Goal: Task Accomplishment & Management: Use online tool/utility

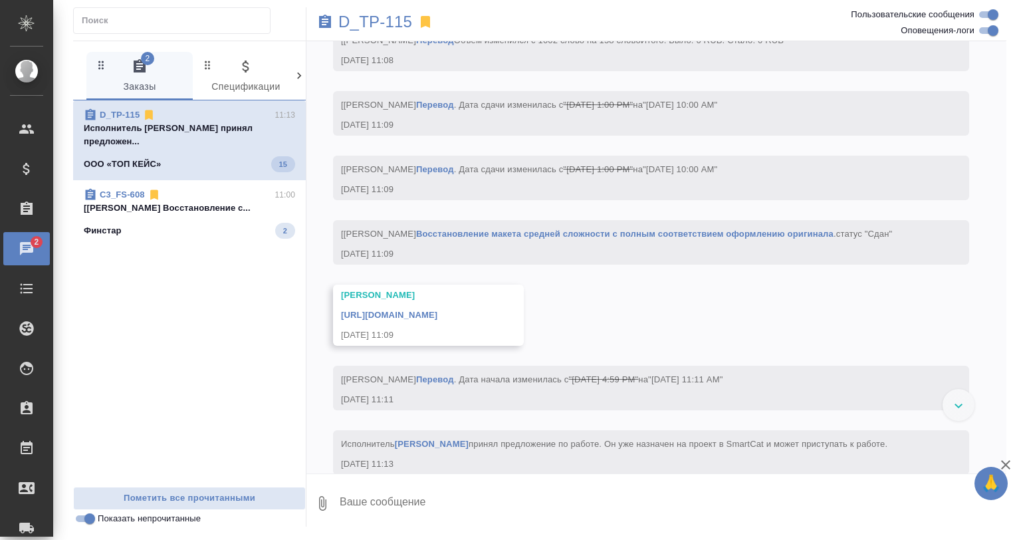
scroll to position [3058, 0]
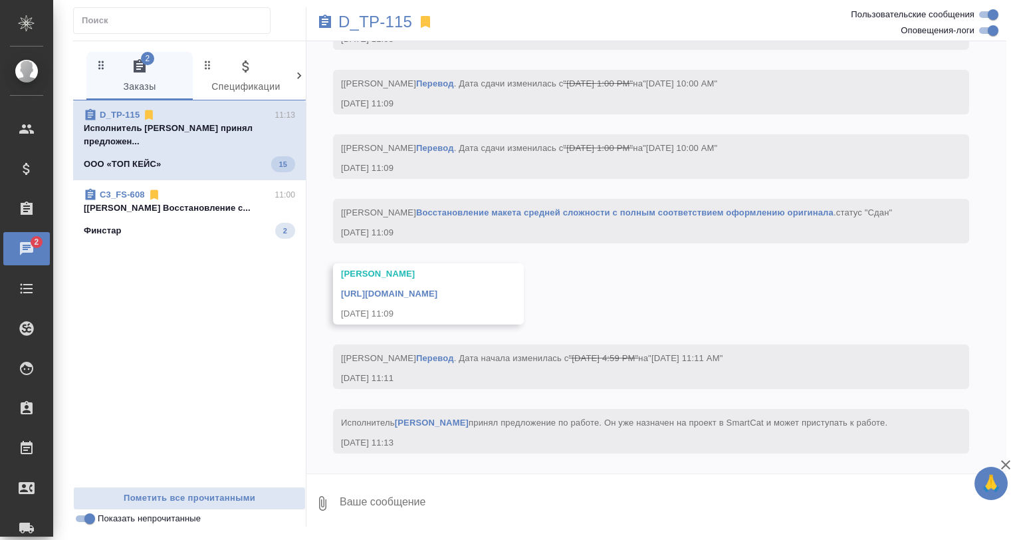
click at [176, 134] on p "Исполнитель [PERSON_NAME] принял предложен..." at bounding box center [189, 135] width 211 height 27
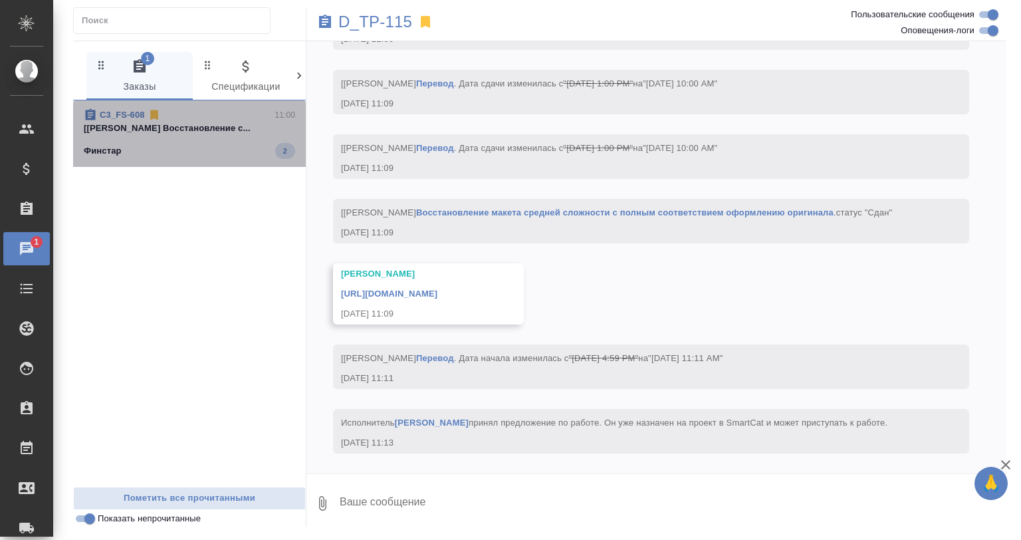
click at [199, 132] on p "[[PERSON_NAME] Восстановление с..." at bounding box center [189, 128] width 211 height 13
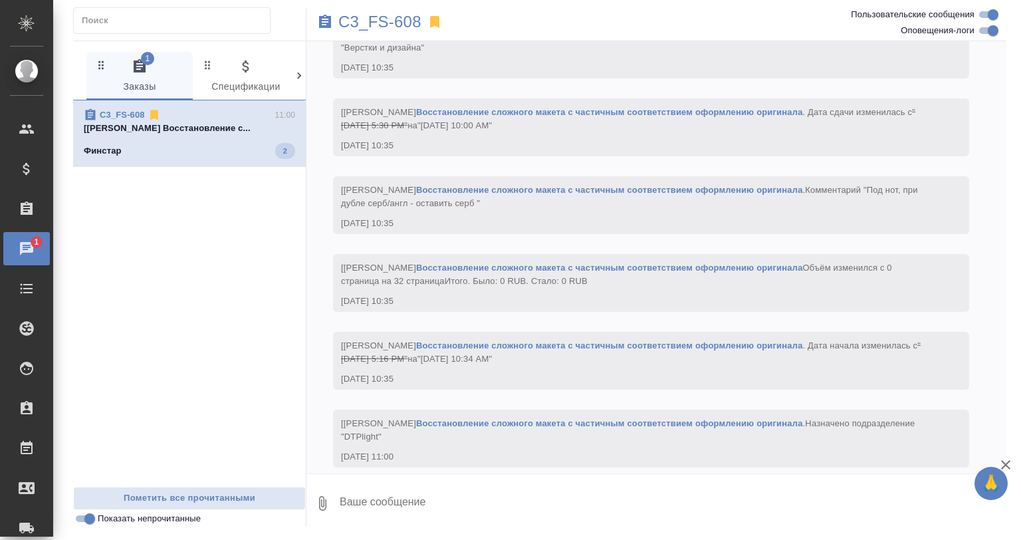
scroll to position [1926, 0]
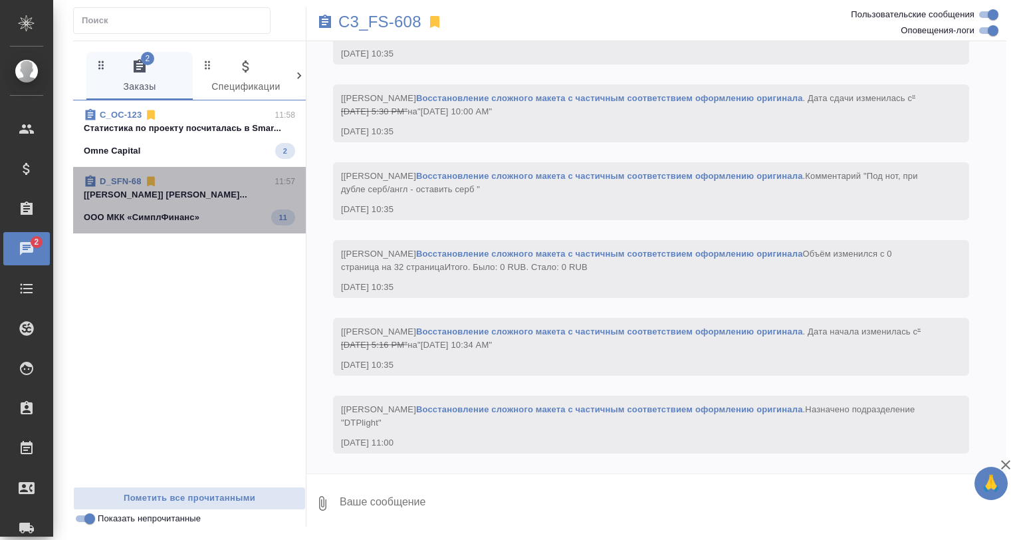
click at [215, 181] on div "D_SFN-68 11:57" at bounding box center [189, 181] width 211 height 13
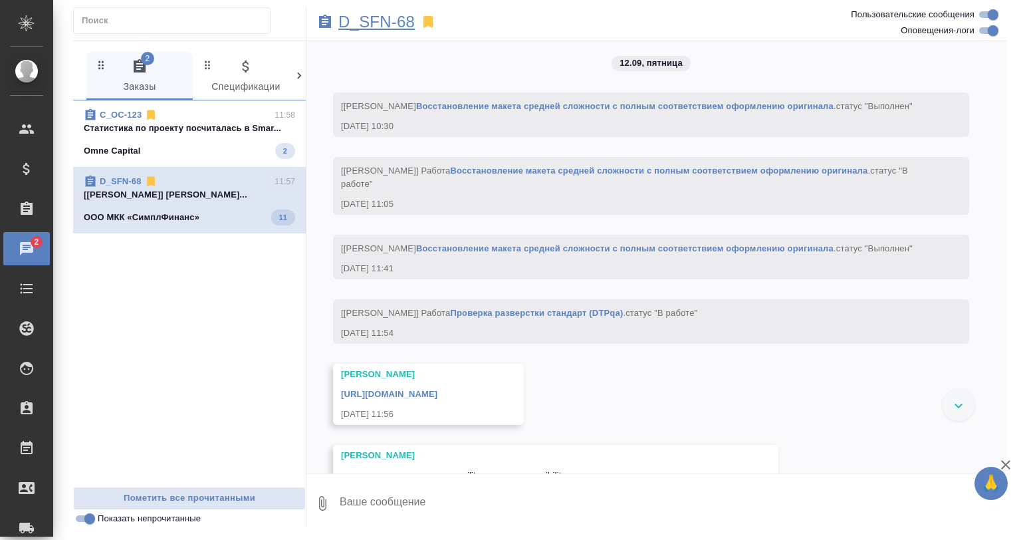
scroll to position [3589, 0]
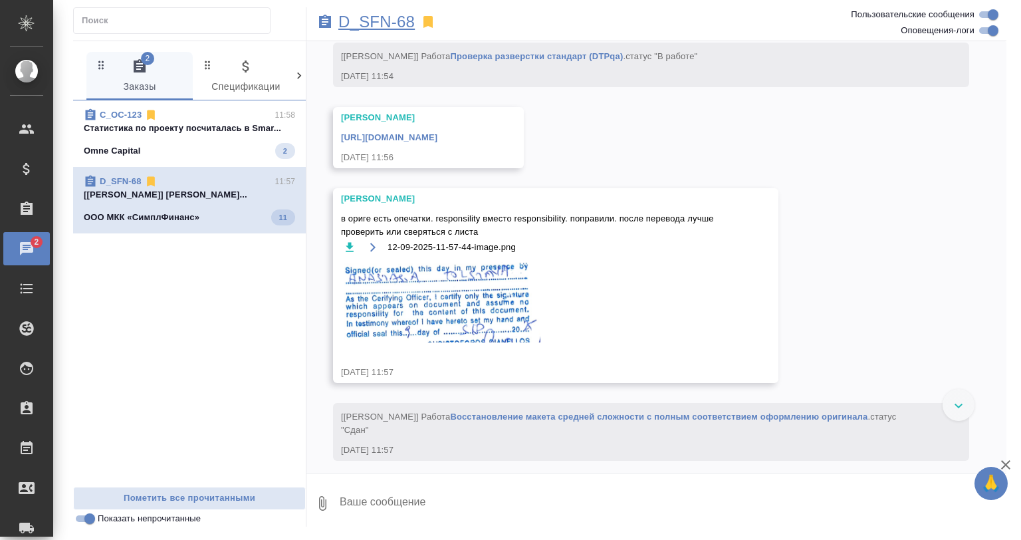
click at [370, 25] on p "D_SFN-68" at bounding box center [377, 21] width 76 height 13
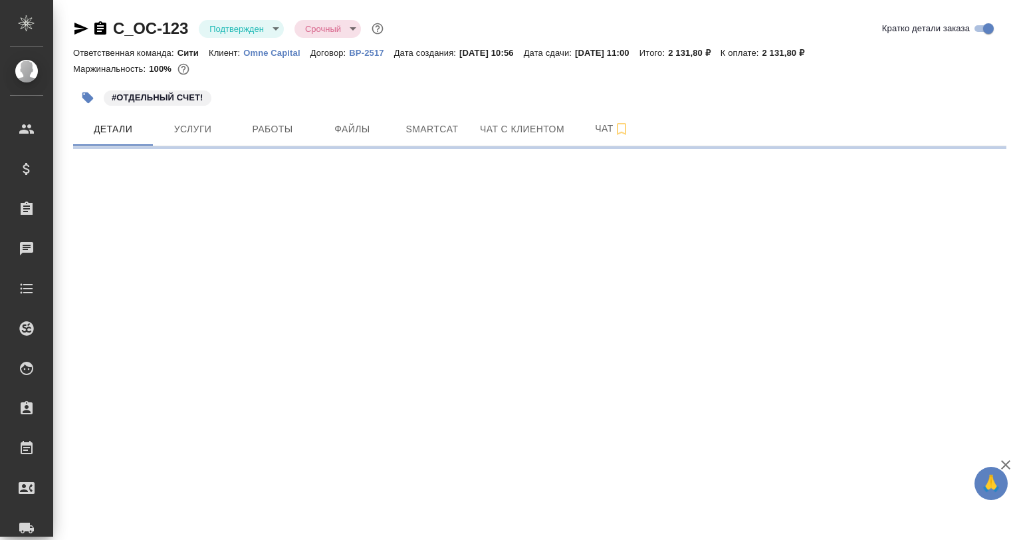
select select "RU"
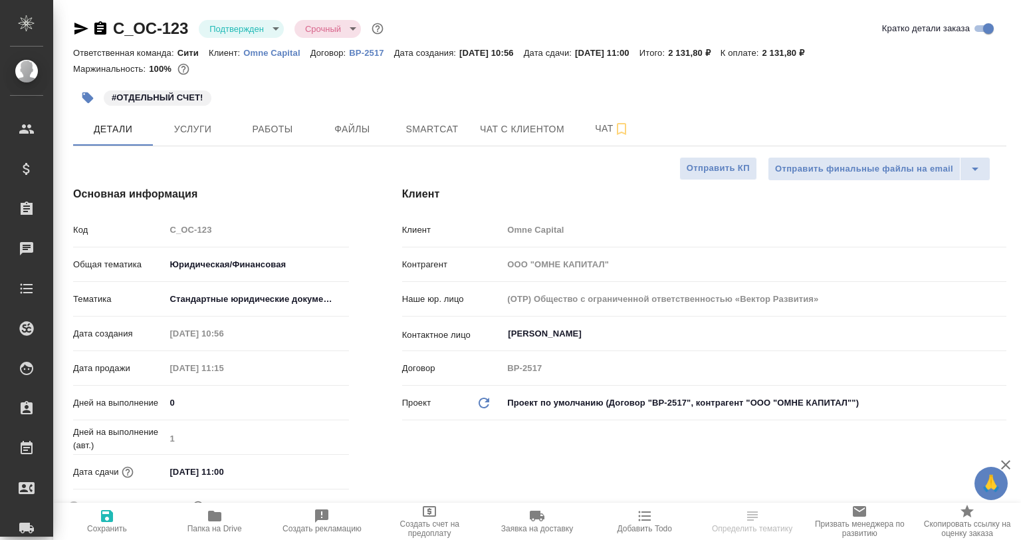
type textarea "x"
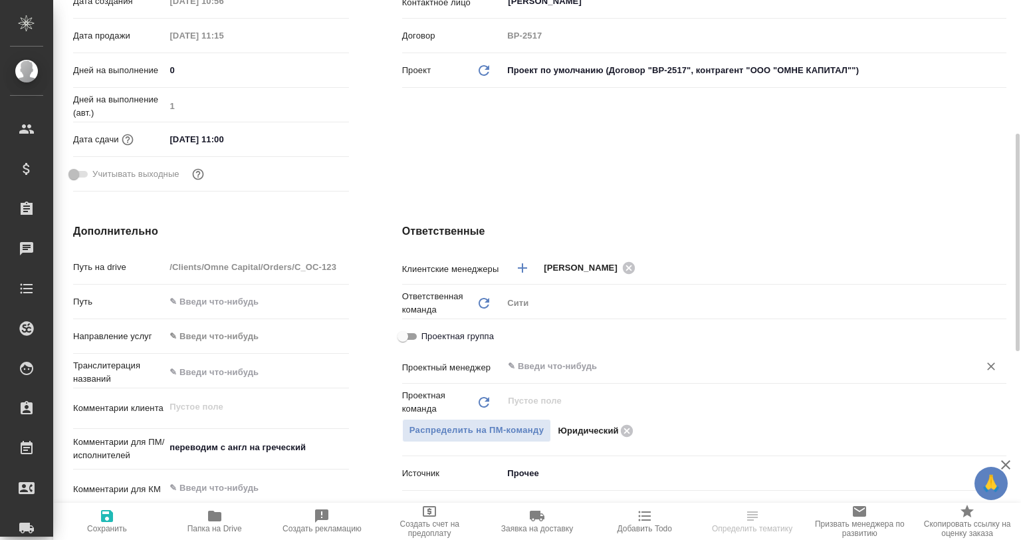
click at [562, 375] on div "​" at bounding box center [755, 366] width 504 height 24
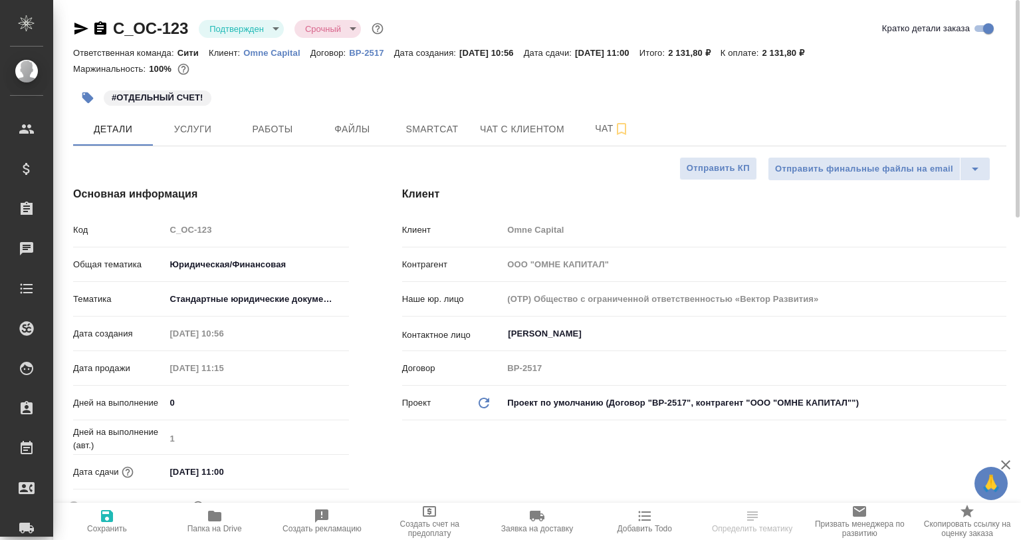
scroll to position [399, 0]
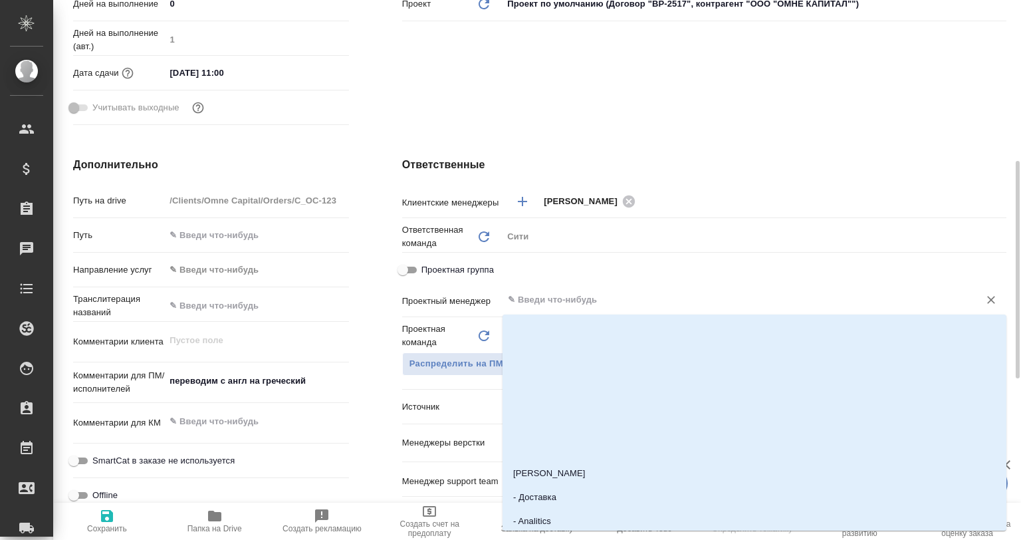
click at [569, 306] on input "text" at bounding box center [733, 300] width 452 height 16
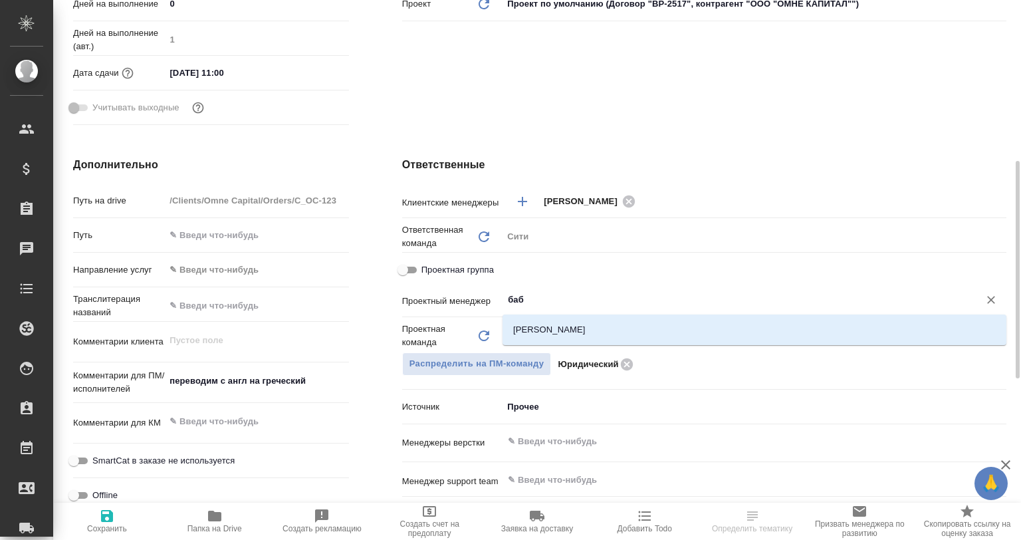
type input "бабк"
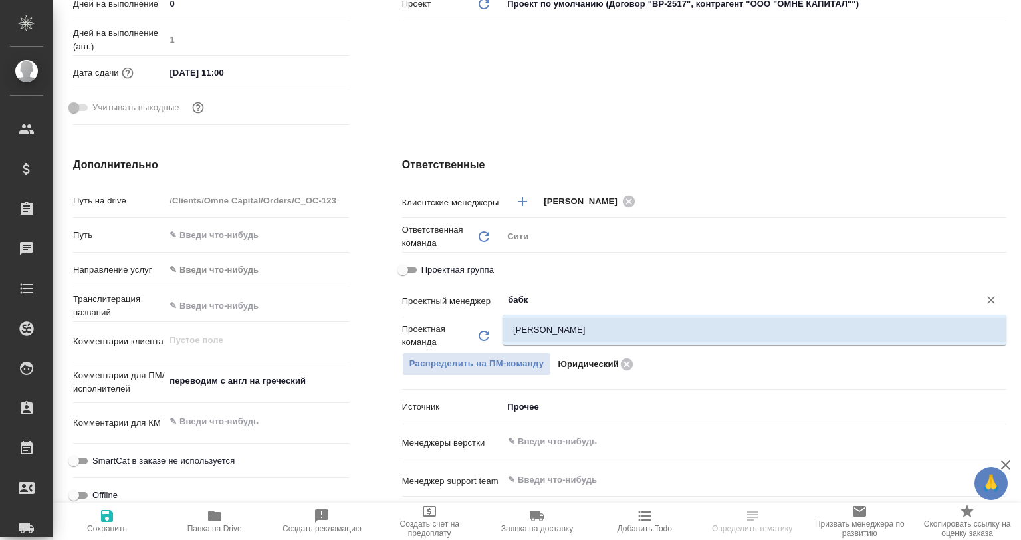
click at [607, 327] on li "Бабкина Анастасия" at bounding box center [755, 330] width 504 height 24
type textarea "x"
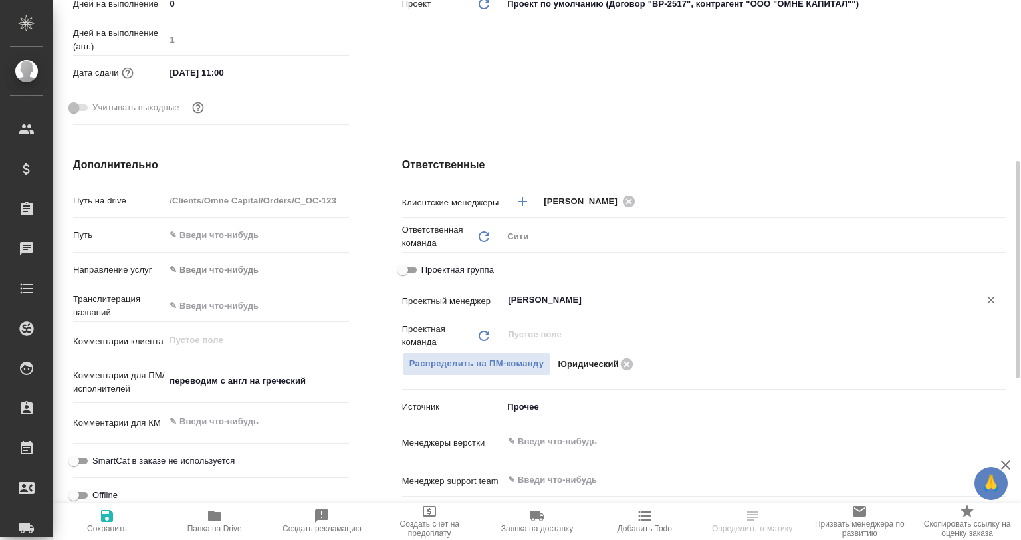
type input "Бабкина Анастасия"
click at [107, 521] on icon "button" at bounding box center [107, 516] width 12 height 12
type textarea "x"
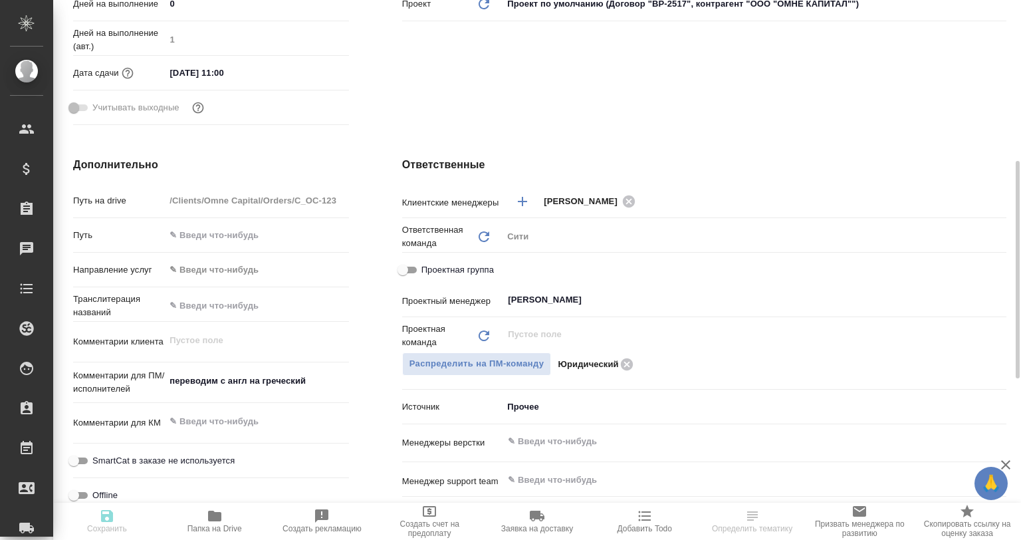
type textarea "x"
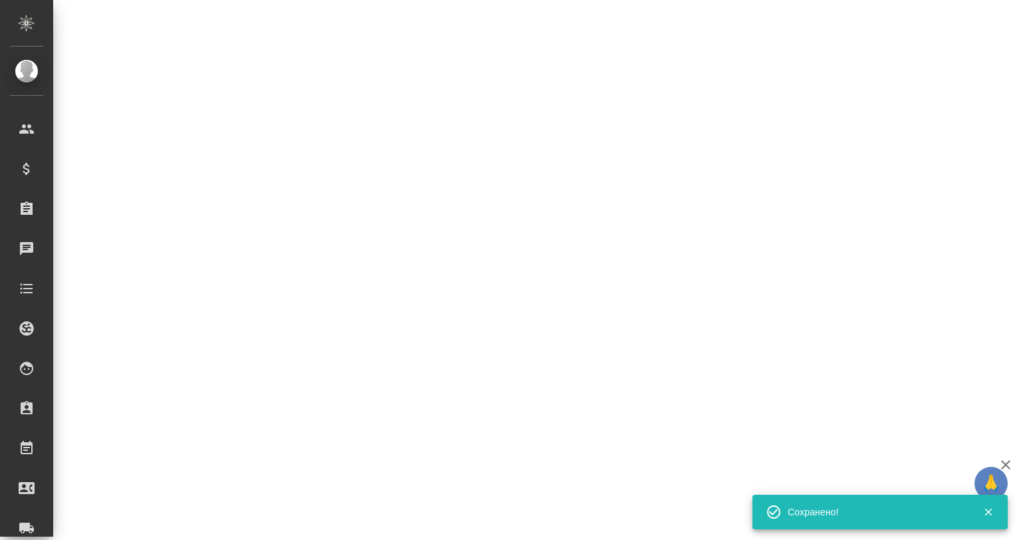
select select "RU"
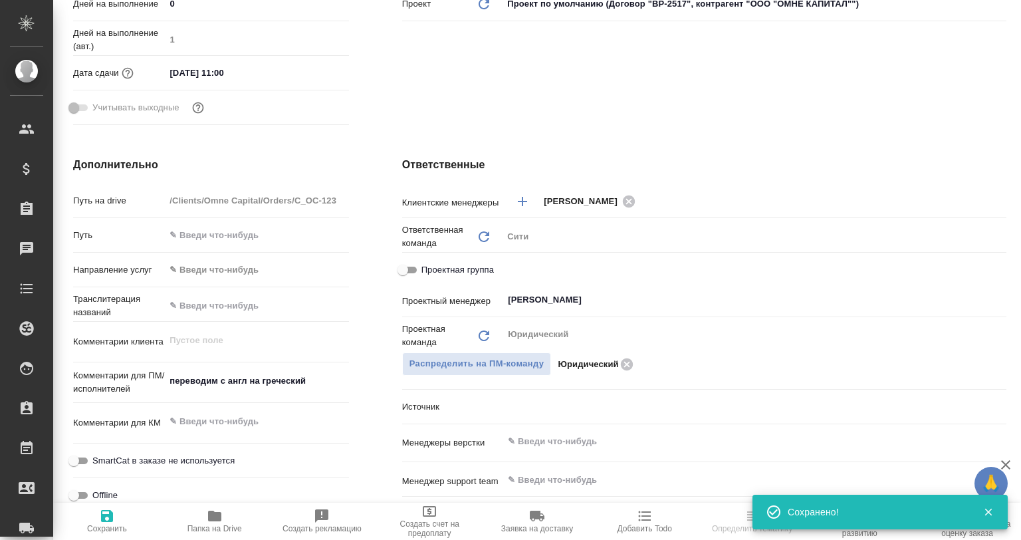
type textarea "x"
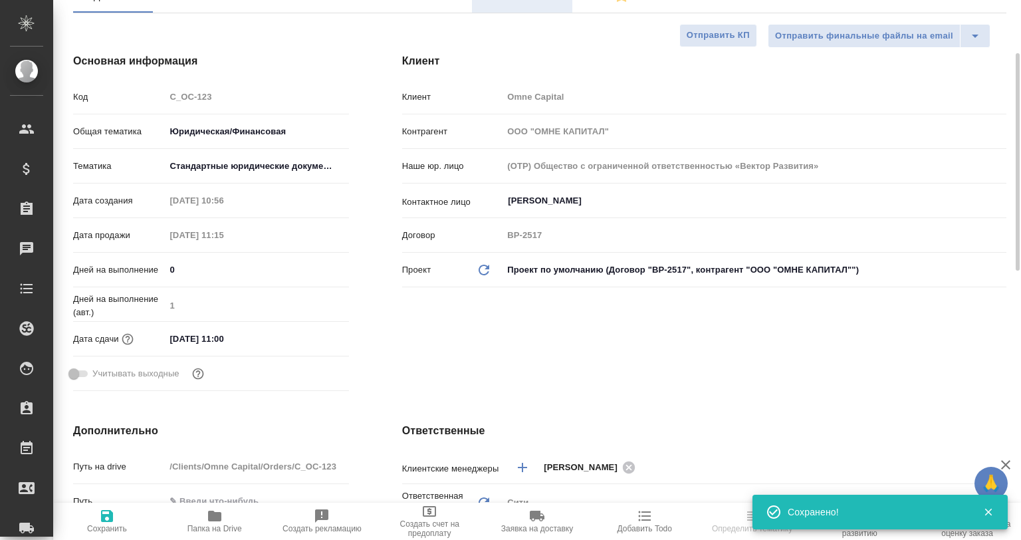
scroll to position [0, 0]
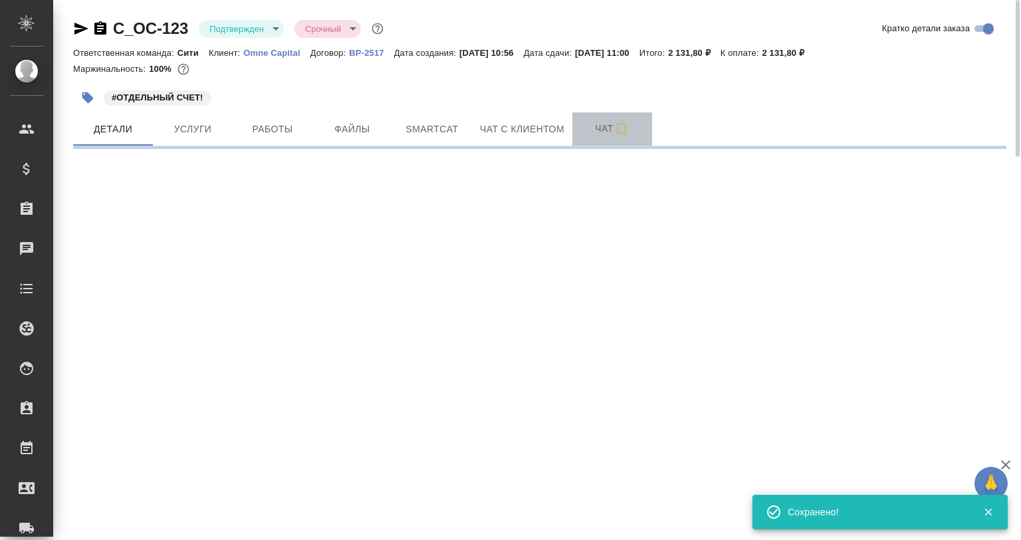
click at [622, 129] on icon "button" at bounding box center [622, 129] width 16 height 16
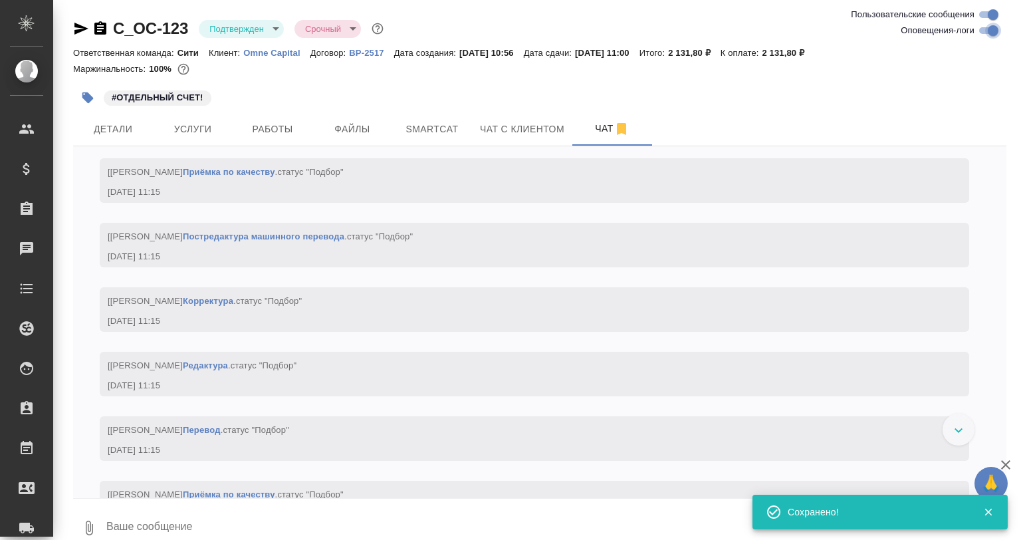
click at [991, 33] on input "Оповещения-логи" at bounding box center [994, 31] width 48 height 16
checkbox input "false"
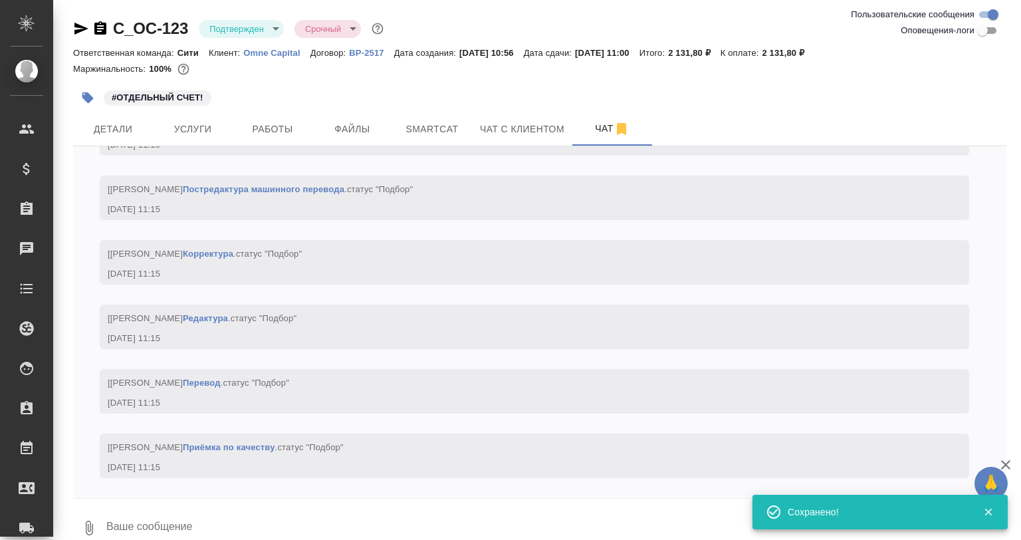
scroll to position [112, 0]
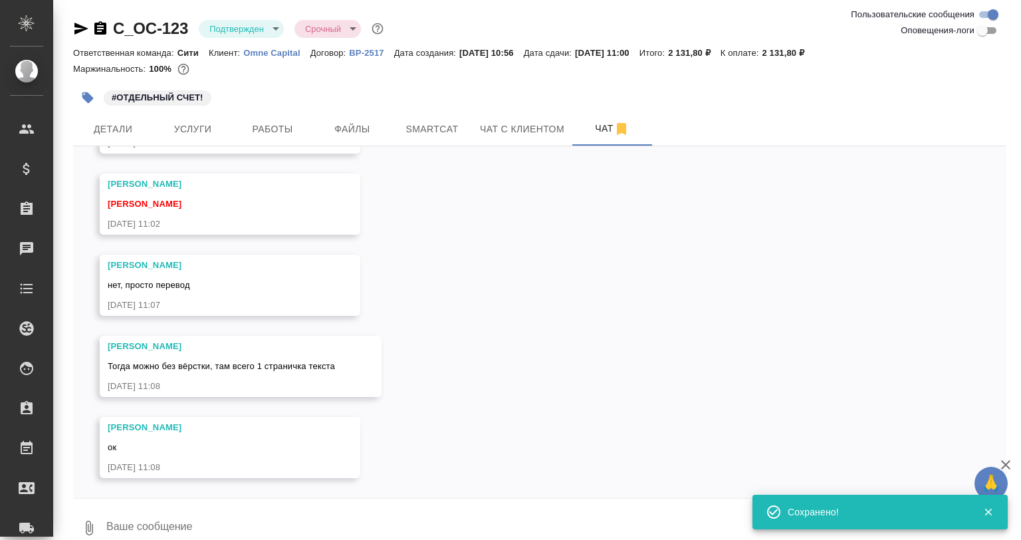
click at [458, 273] on div "12.09, пятница Малофеева Екатерина тут будет двуяз? 12.09.25, 11:01 Малофеева Е…" at bounding box center [540, 322] width 934 height 352
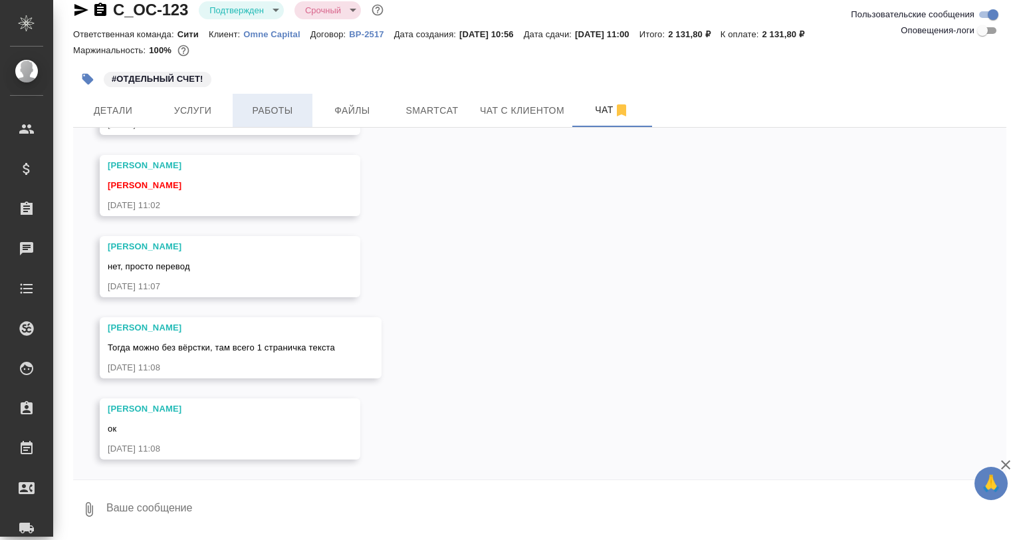
click at [287, 117] on span "Работы" at bounding box center [273, 110] width 64 height 17
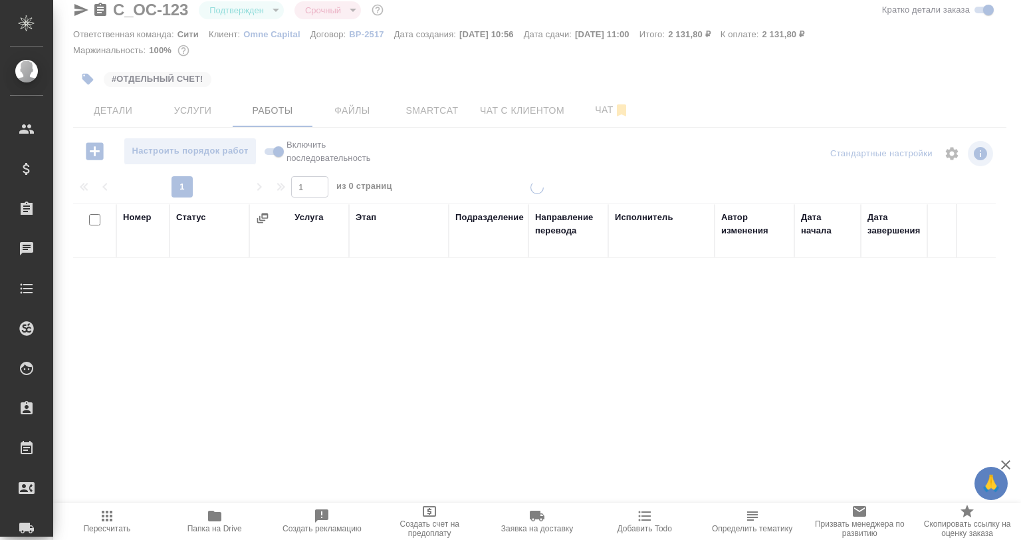
scroll to position [19, 0]
click at [140, 104] on span "Детали" at bounding box center [113, 110] width 64 height 17
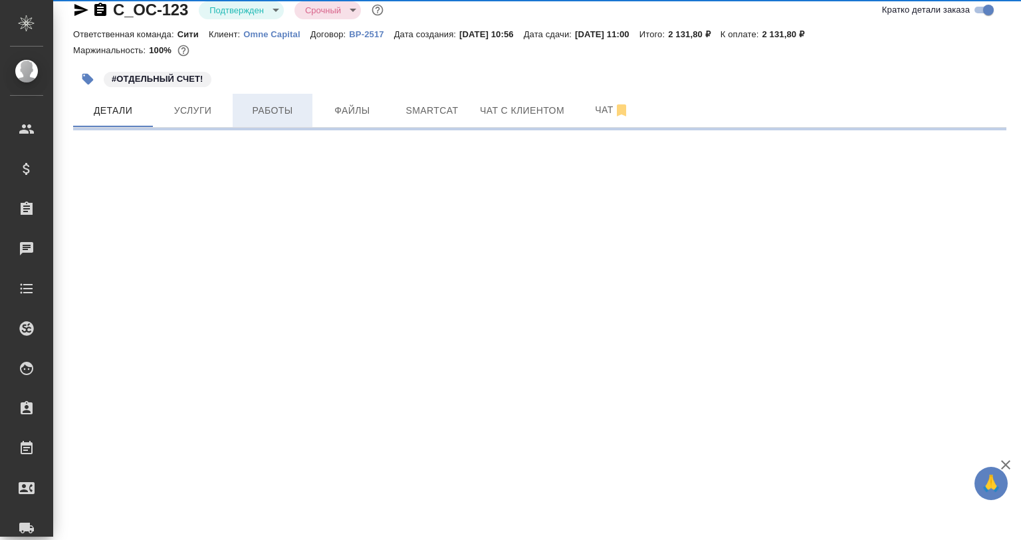
select select "RU"
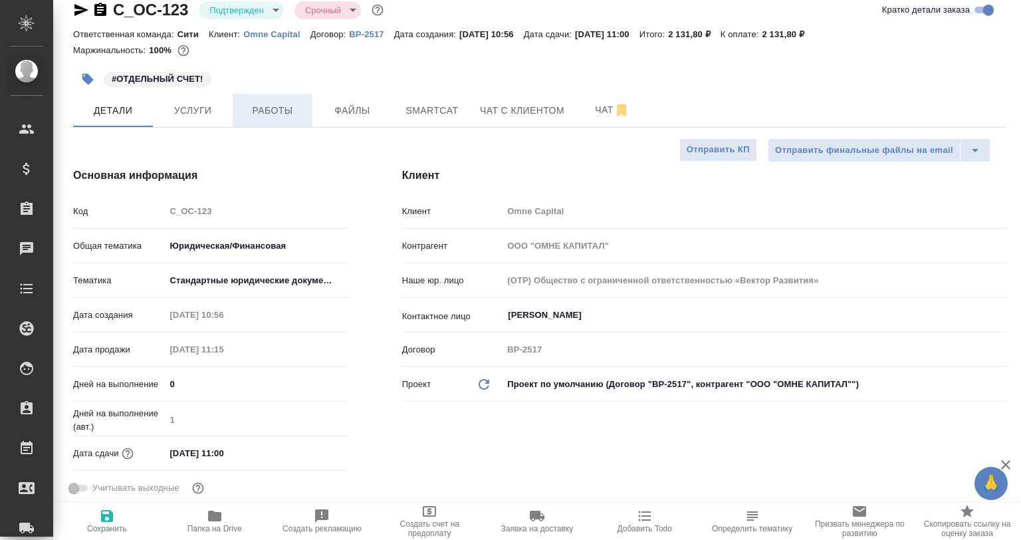
type textarea "x"
click at [290, 110] on span "Работы" at bounding box center [273, 110] width 64 height 17
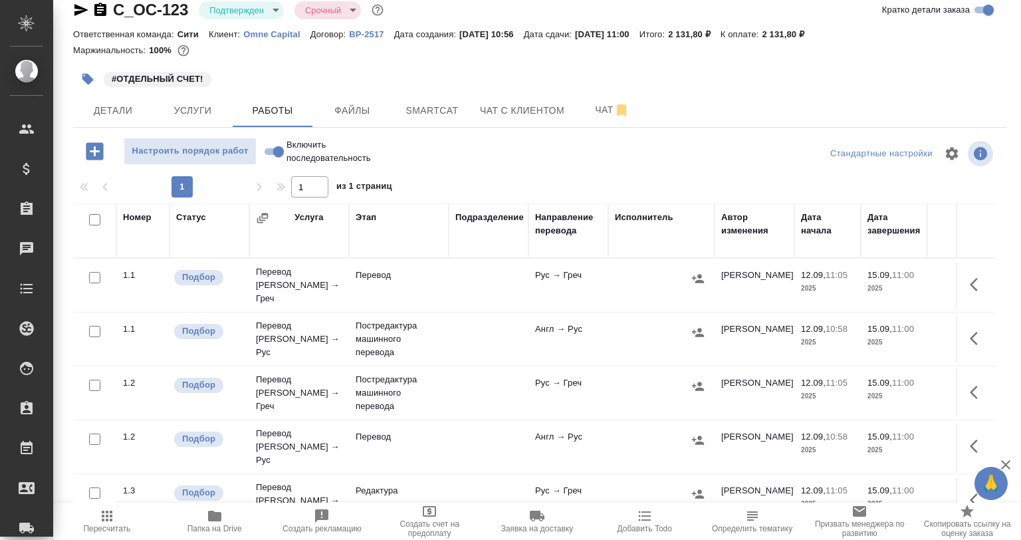
click at [223, 525] on span "Папка на Drive" at bounding box center [215, 528] width 55 height 9
click at [260, 10] on body "🙏 .cls-1 fill:#fff; AWATERA Babkina Anastasiya Клиенты Спецификации Заказы 0 Ча…" at bounding box center [510, 270] width 1021 height 540
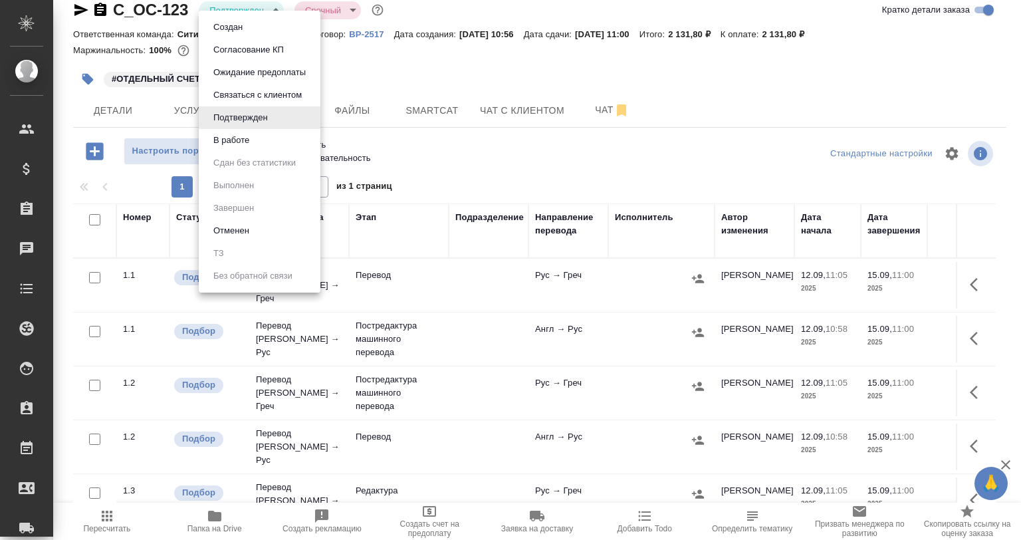
click at [247, 135] on button "В работе" at bounding box center [231, 140] width 44 height 15
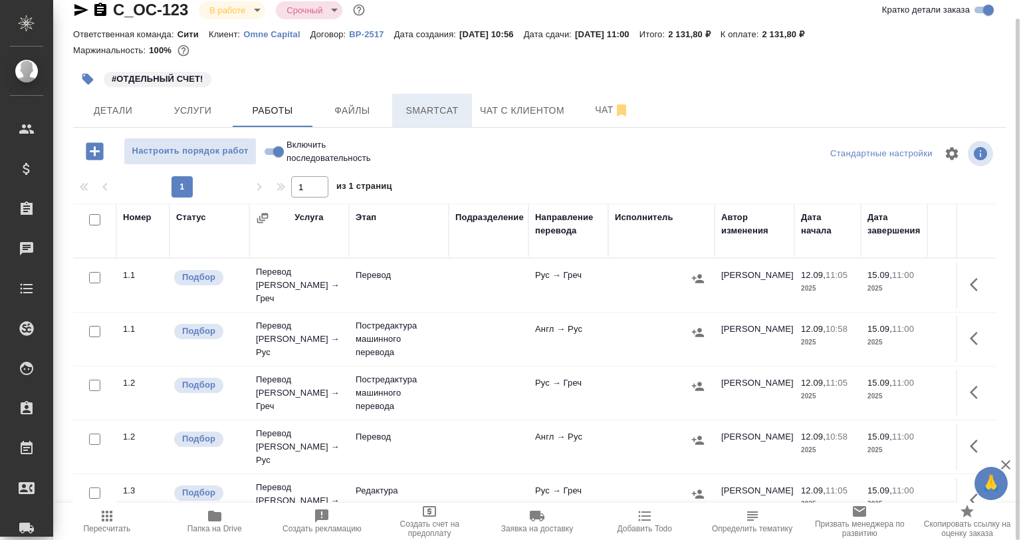
click at [431, 101] on button "Smartcat" at bounding box center [432, 110] width 80 height 33
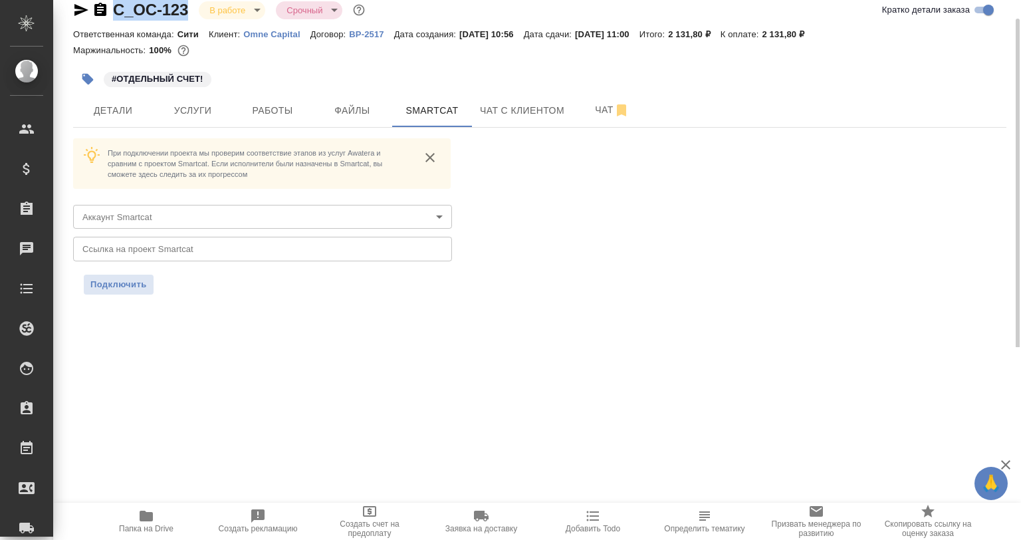
drag, startPoint x: 149, startPoint y: 14, endPoint x: 88, endPoint y: 14, distance: 61.2
click at [88, 14] on div "C_OC-123 В работе inProgress Срочный urgent" at bounding box center [220, 9] width 295 height 21
copy link "C_OC-123"
click at [205, 246] on input "text" at bounding box center [262, 249] width 379 height 24
click at [112, 288] on span "Подключить" at bounding box center [118, 284] width 57 height 13
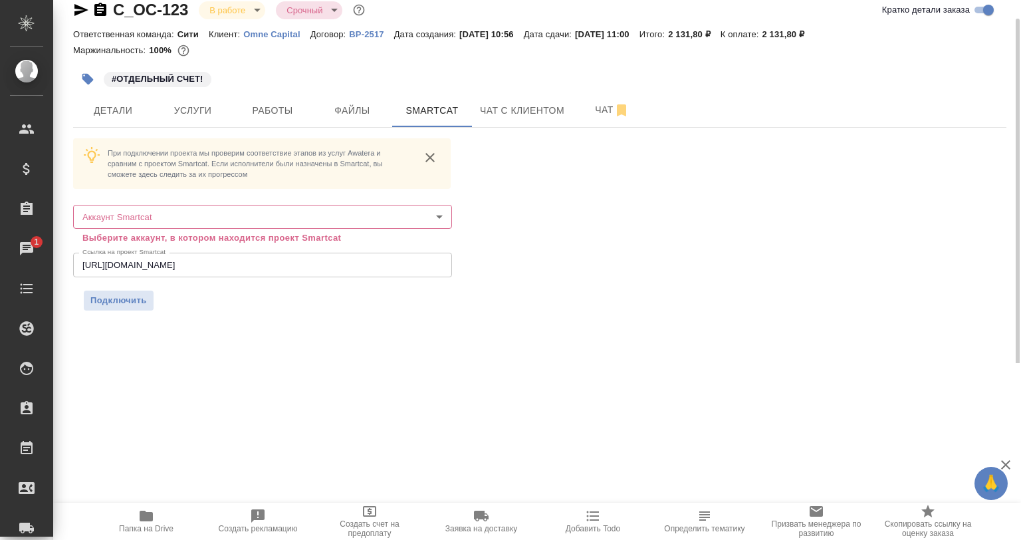
click at [160, 223] on body "🙏 .cls-1 fill:#fff; AWATERA Babkina Anastasiya Клиенты Спецификации Заказы 1 Ча…" at bounding box center [510, 270] width 1021 height 540
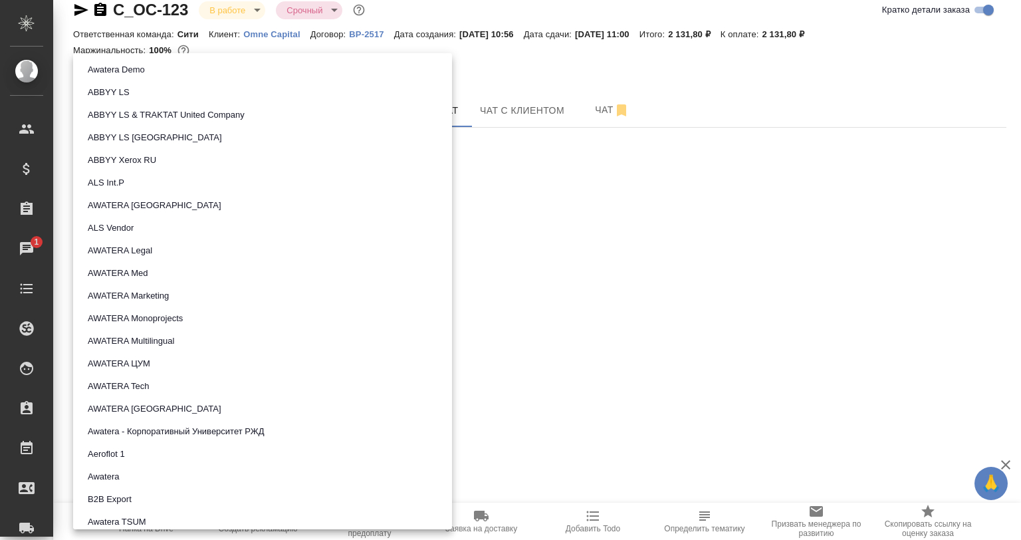
scroll to position [795, 0]
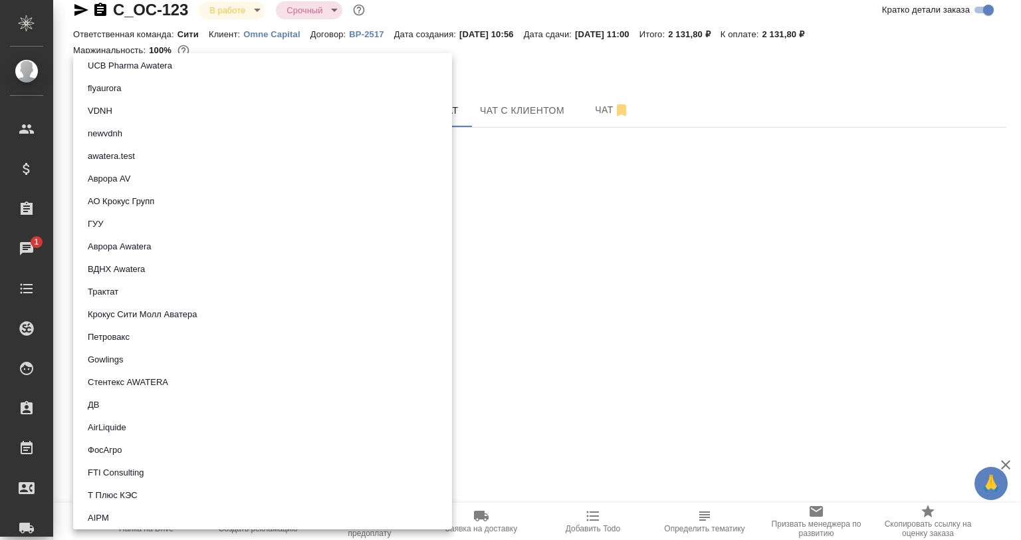
click at [143, 291] on li "Трактат" at bounding box center [262, 292] width 379 height 23
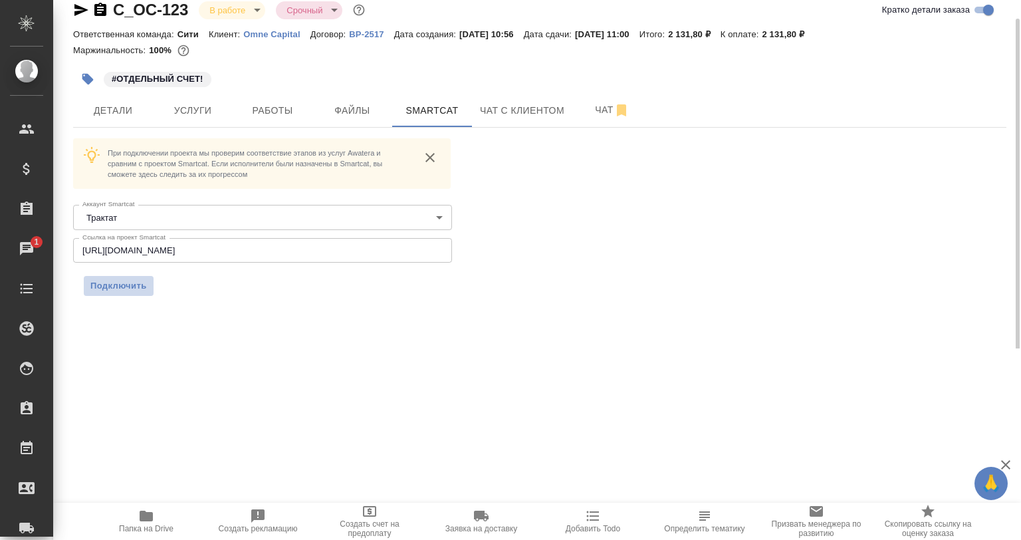
click at [122, 287] on span "Подключить" at bounding box center [118, 285] width 57 height 13
